Goal: Transaction & Acquisition: Purchase product/service

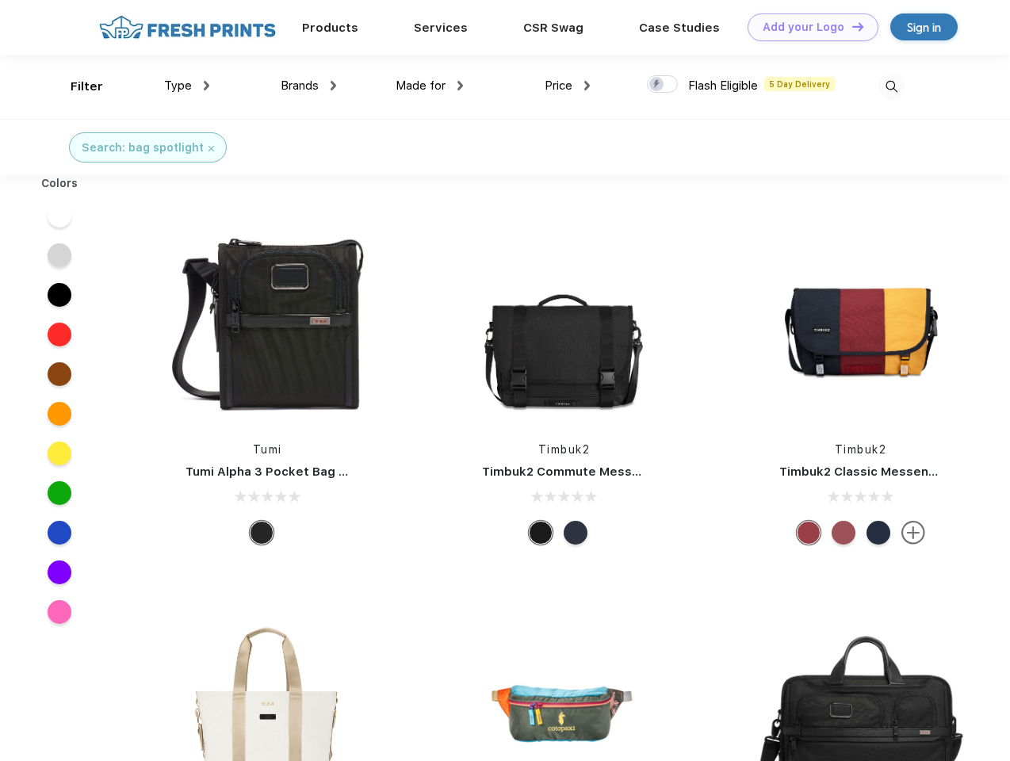
click at [807, 27] on link "Add your Logo Design Tool" at bounding box center [813, 27] width 131 height 28
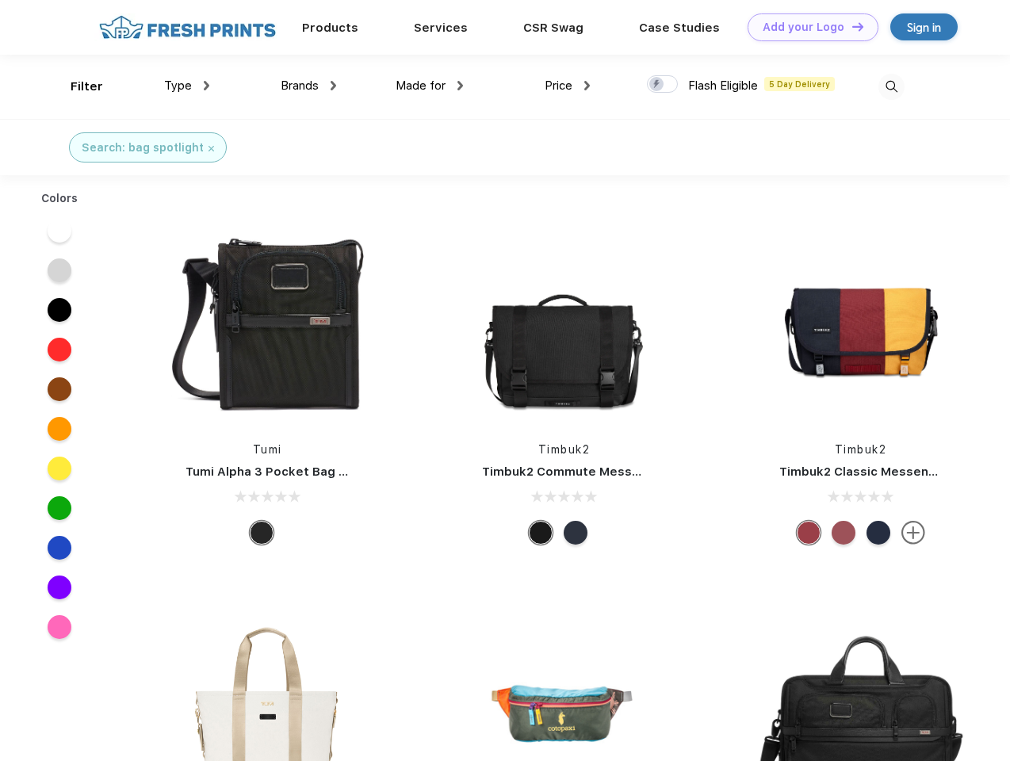
click at [76, 86] on div "Filter" at bounding box center [87, 87] width 33 height 18
click at [187, 86] on span "Type" at bounding box center [178, 85] width 28 height 14
click at [308, 86] on span "Brands" at bounding box center [300, 85] width 38 height 14
click at [430, 86] on span "Made for" at bounding box center [421, 85] width 50 height 14
click at [568, 86] on span "Price" at bounding box center [559, 85] width 28 height 14
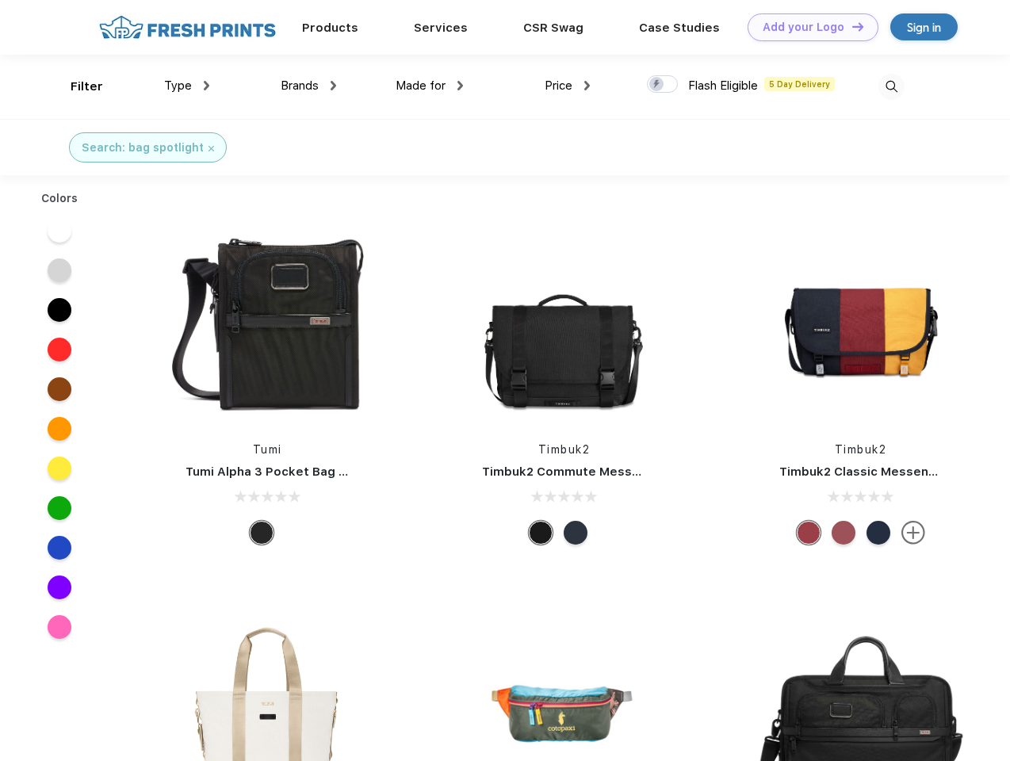
click at [663, 85] on div at bounding box center [662, 83] width 31 height 17
click at [657, 85] on input "checkbox" at bounding box center [652, 80] width 10 height 10
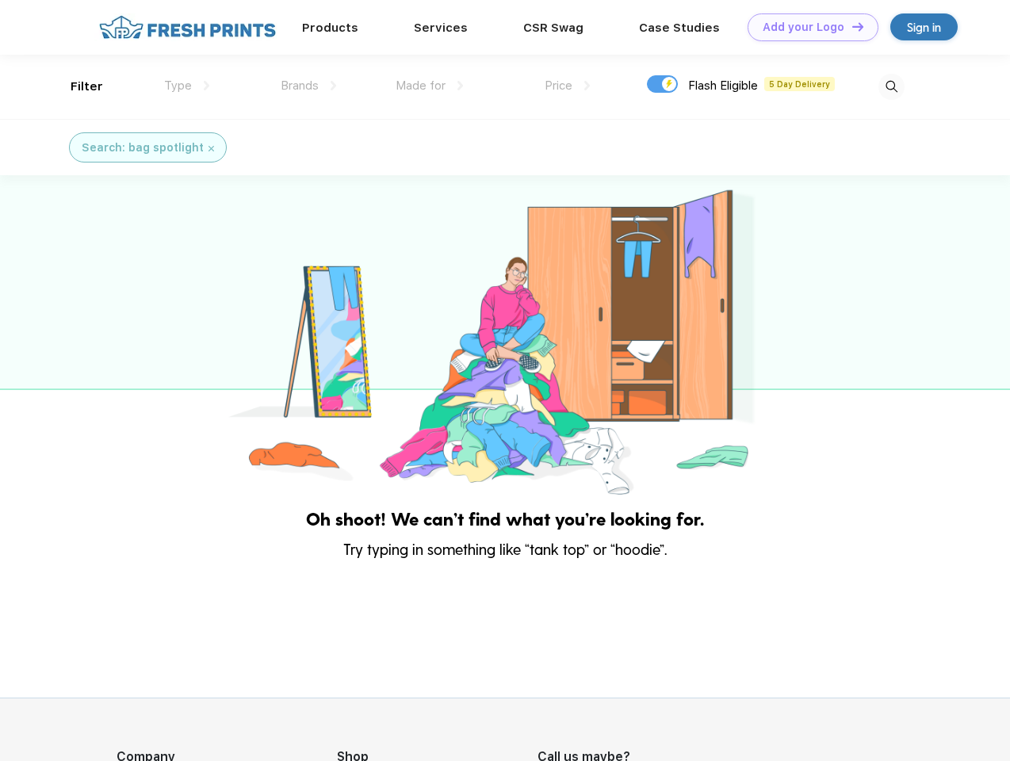
click at [891, 86] on img at bounding box center [891, 87] width 26 height 26
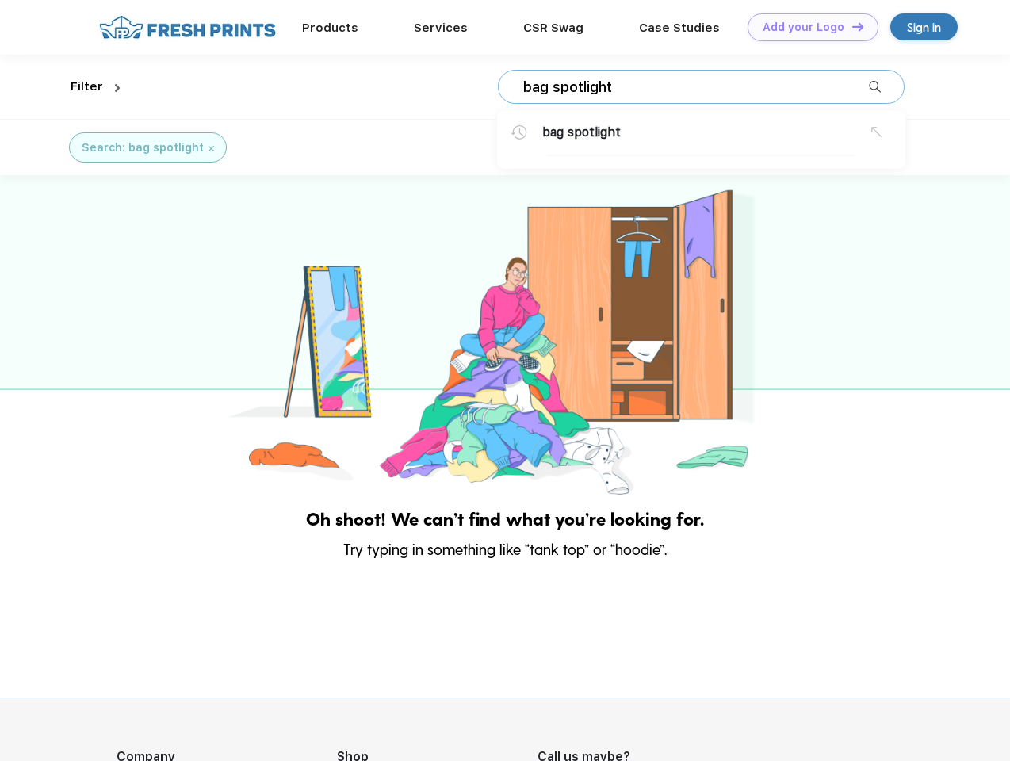
click at [59, 216] on div at bounding box center [505, 336] width 1010 height 323
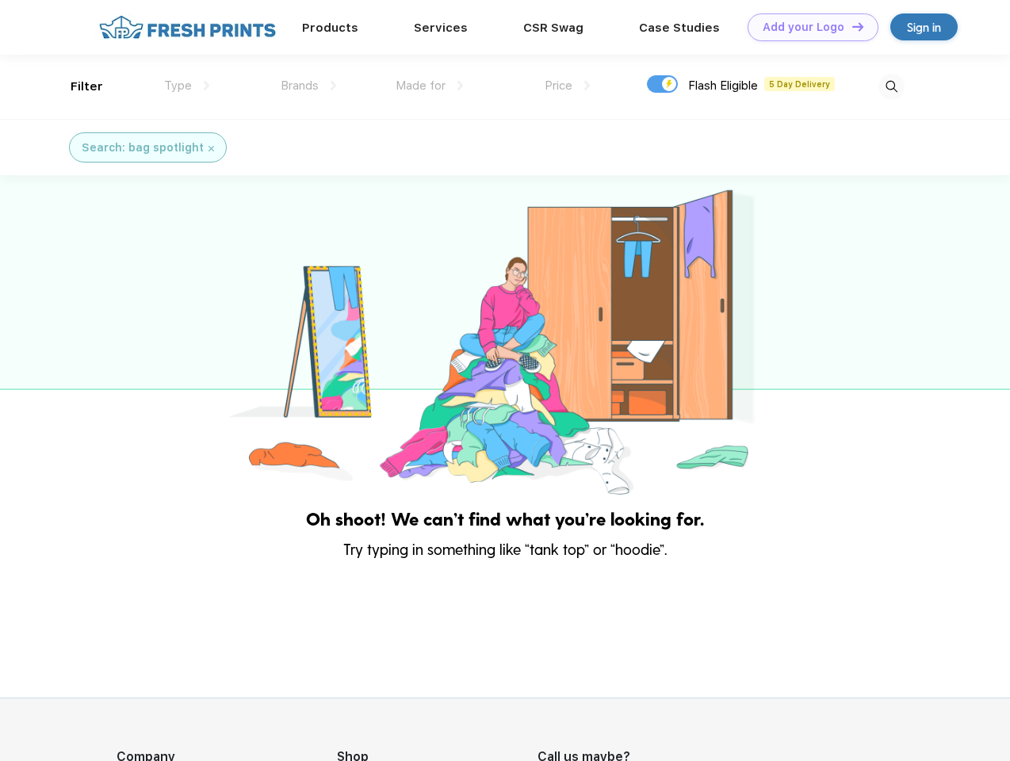
click at [59, 255] on div at bounding box center [505, 336] width 1010 height 323
